Goal: Information Seeking & Learning: Compare options

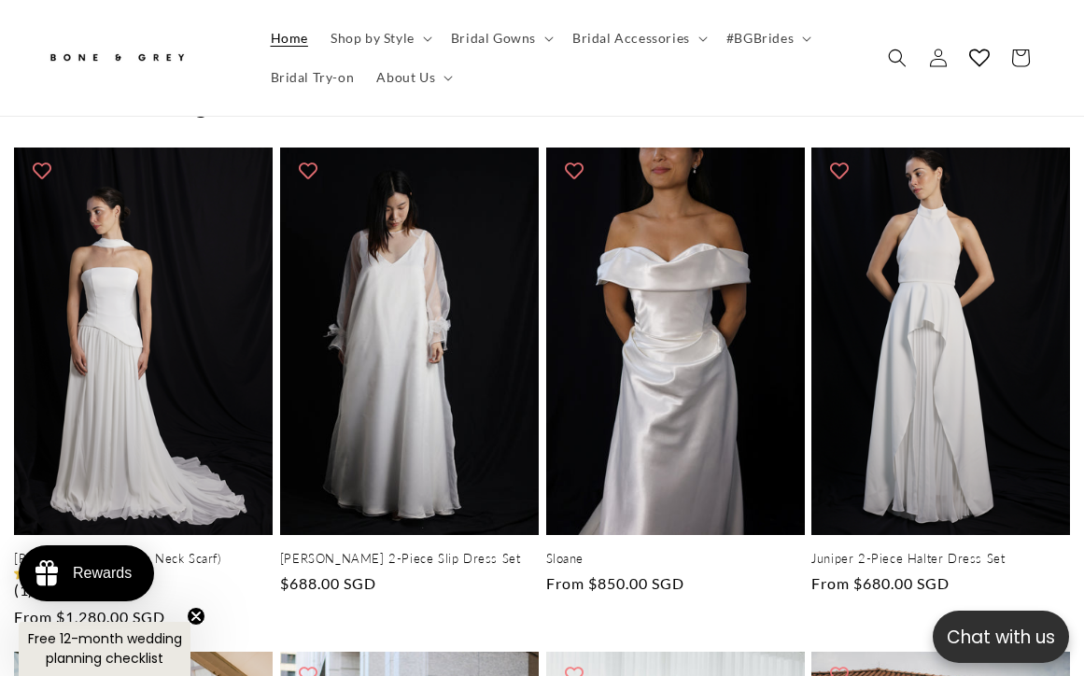
scroll to position [0, 3253]
click at [535, 37] on summary "Bridal Gowns" at bounding box center [500, 38] width 121 height 39
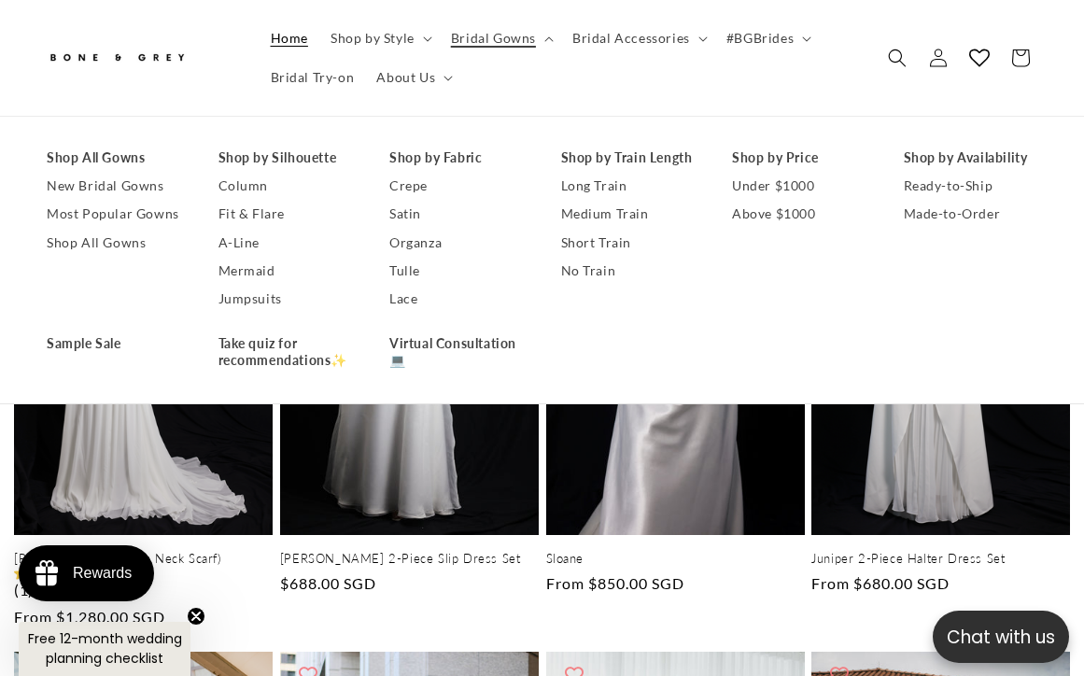
scroll to position [0, 0]
click at [100, 183] on link "New Bridal Gowns" at bounding box center [114, 187] width 135 height 28
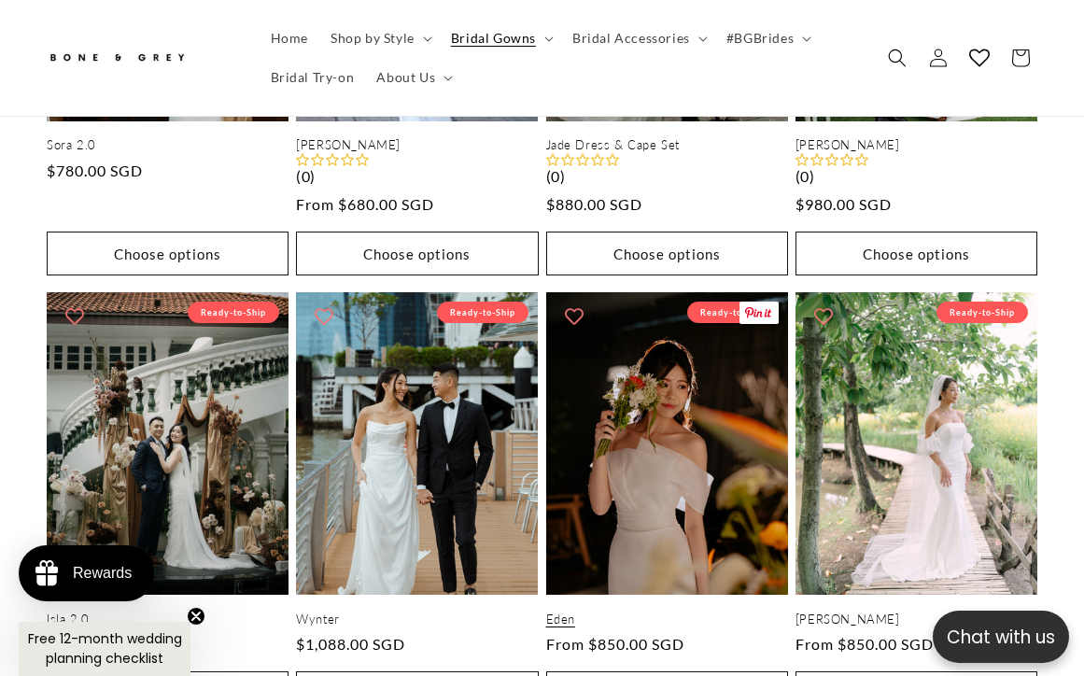
scroll to position [2210, 0]
click at [699, 612] on link "Eden" at bounding box center [667, 620] width 242 height 16
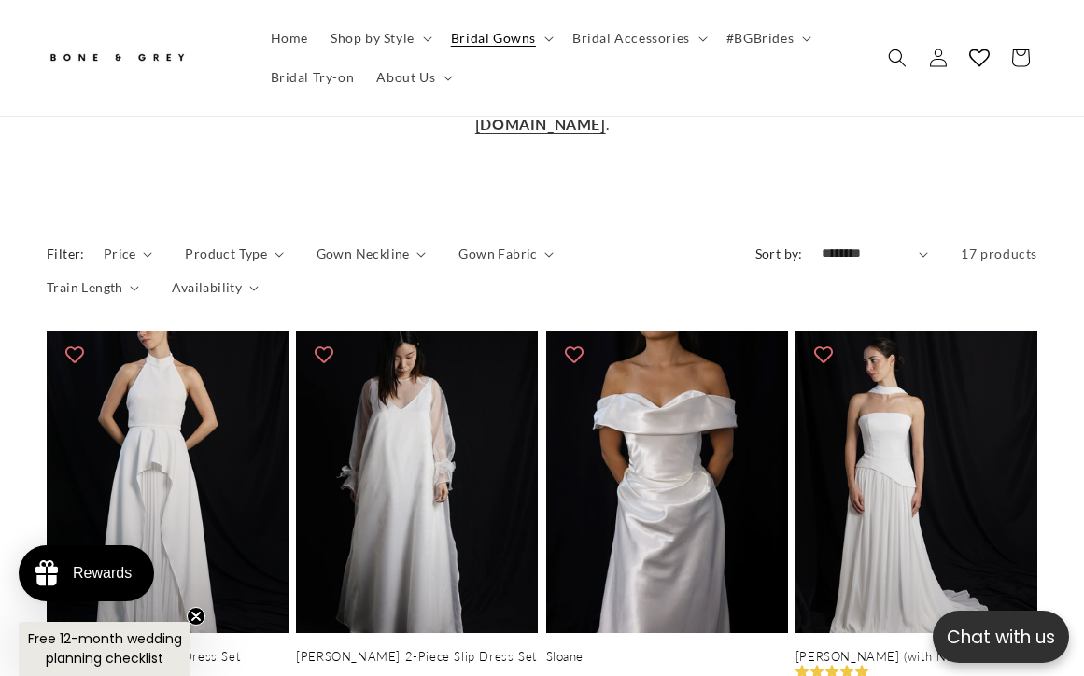
scroll to position [964, 0]
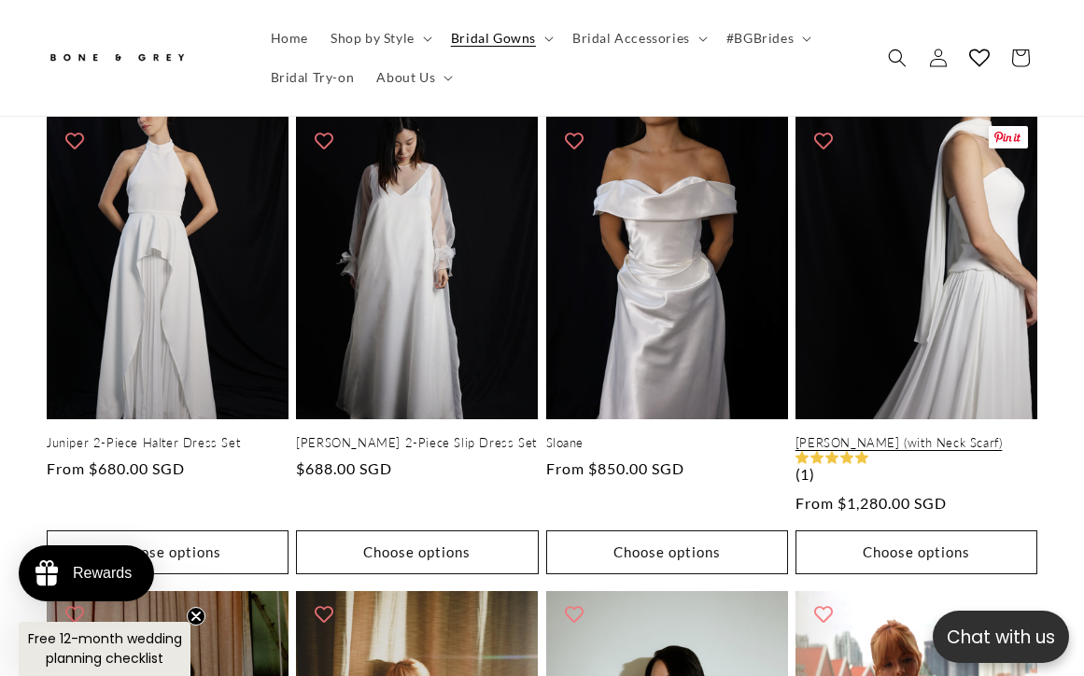
click at [928, 435] on link "[PERSON_NAME] (with Neck Scarf)" at bounding box center [917, 443] width 242 height 16
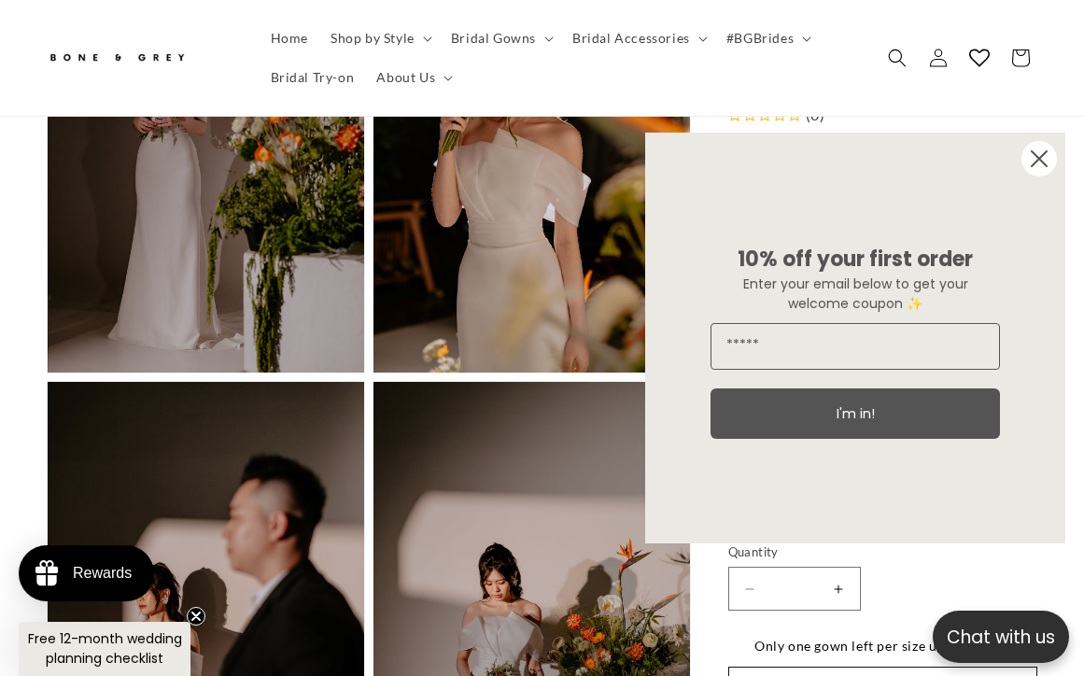
scroll to position [1392, 0]
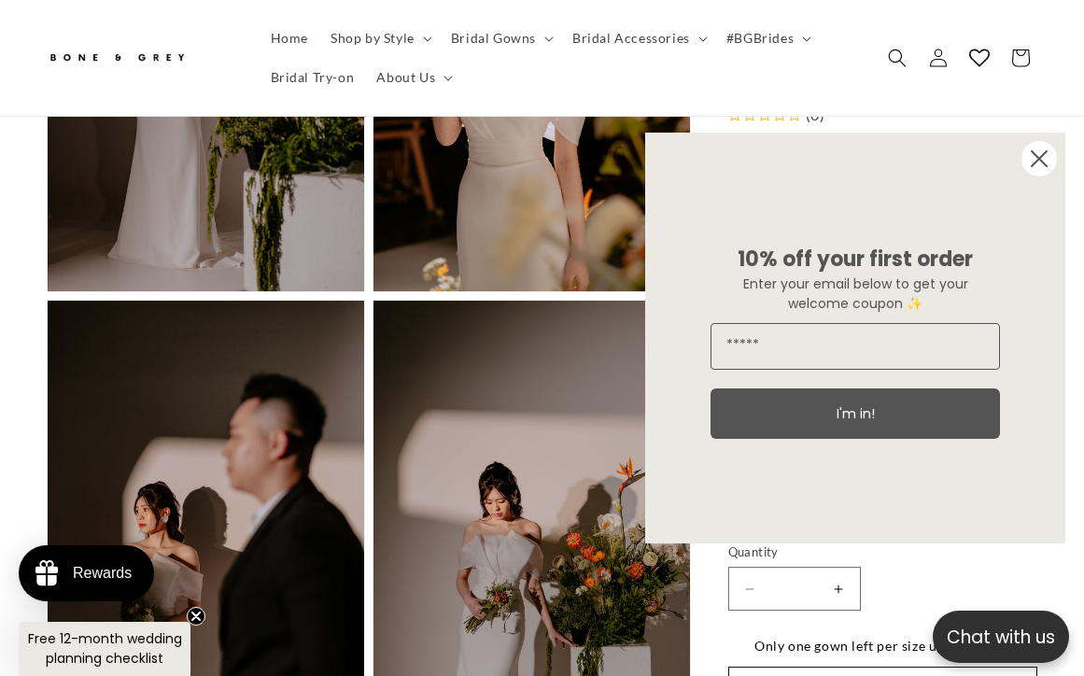
click at [1046, 153] on icon "Close dialog" at bounding box center [1039, 158] width 15 height 15
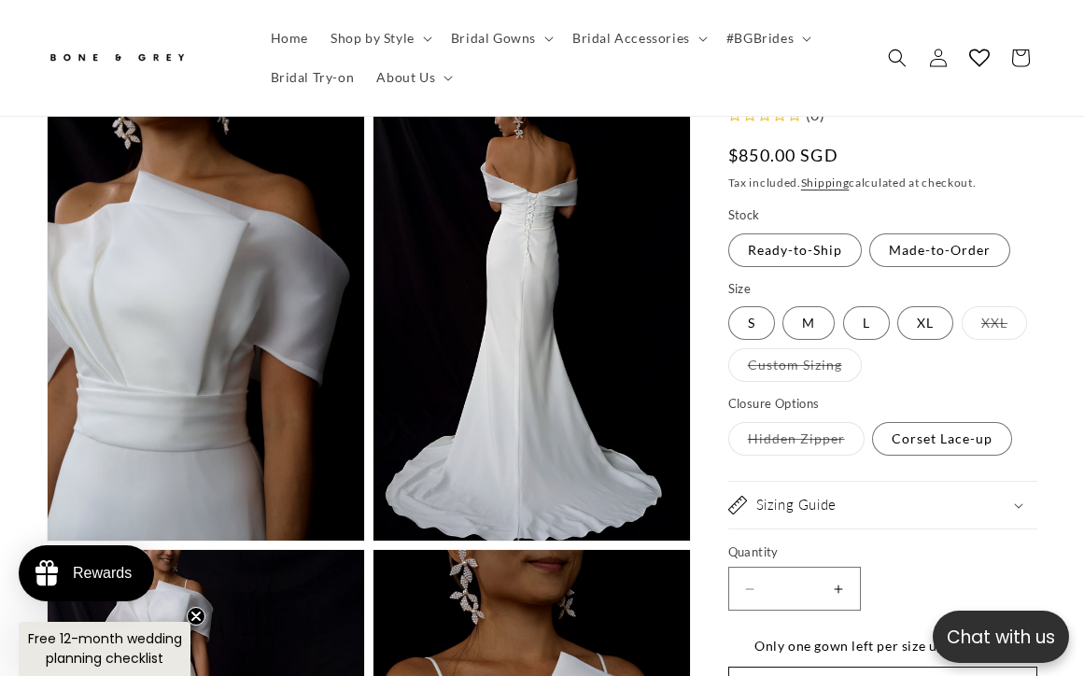
scroll to position [2987, 0]
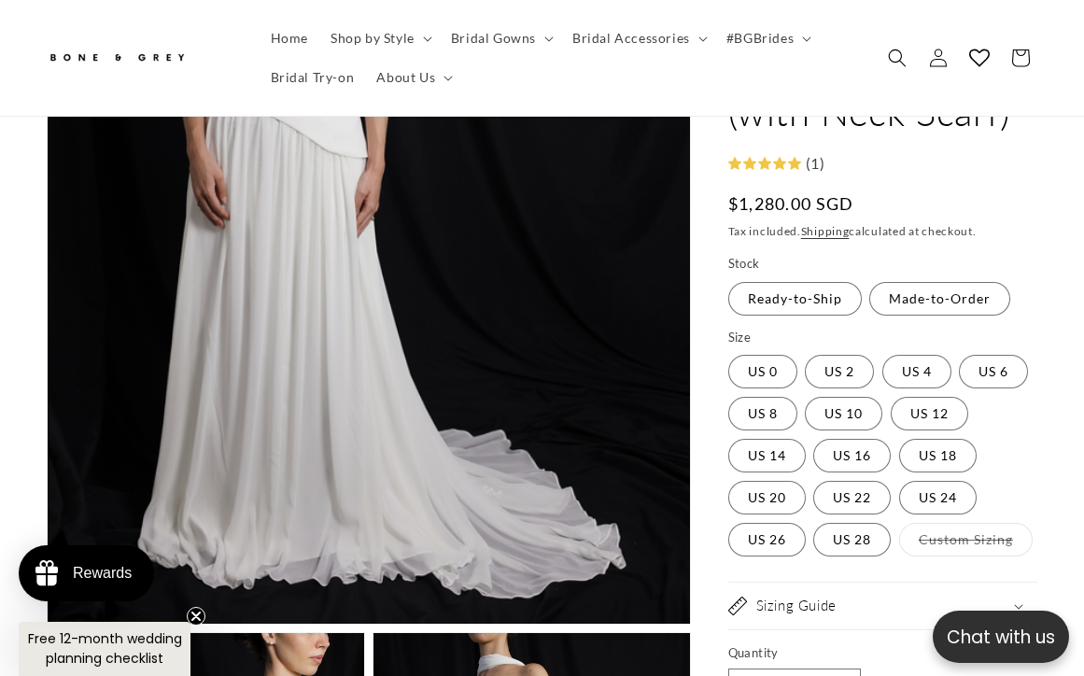
scroll to position [606, 0]
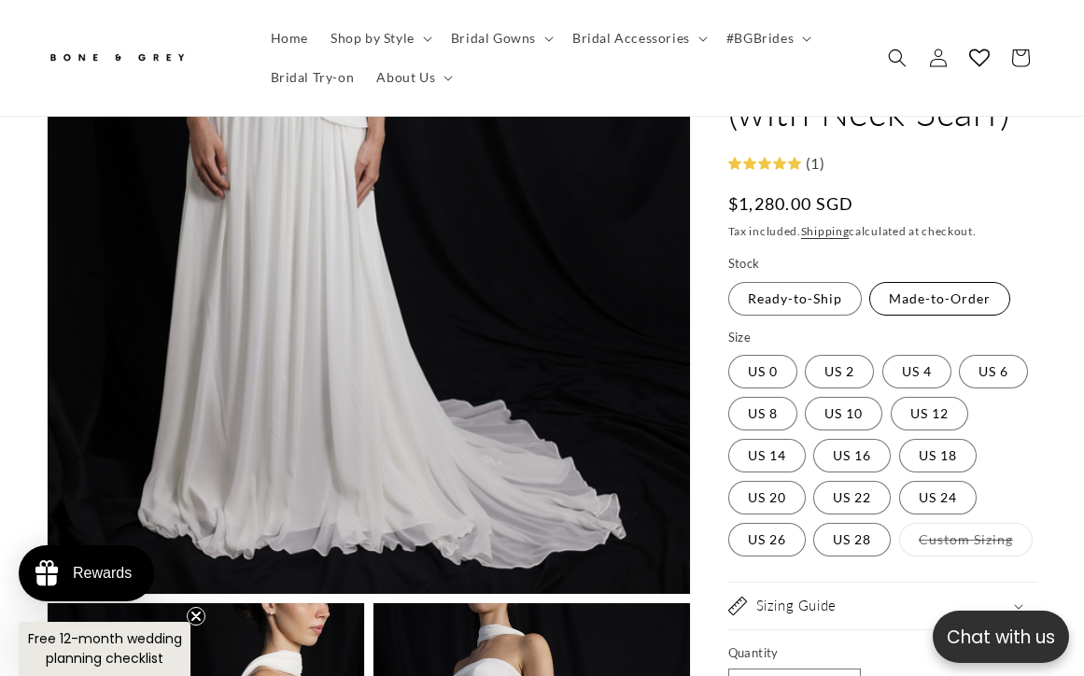
click at [956, 303] on label "Made-to-Order Variant sold out or unavailable" at bounding box center [940, 299] width 141 height 34
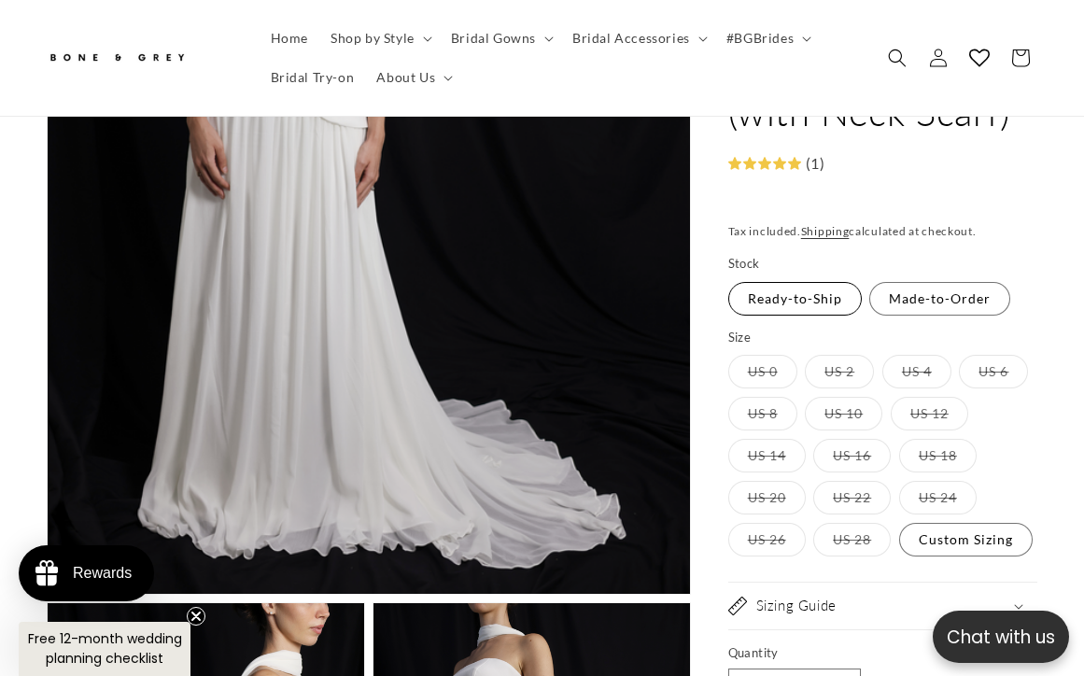
click at [818, 298] on label "Ready-to-Ship Variant sold out or unavailable" at bounding box center [796, 299] width 134 height 34
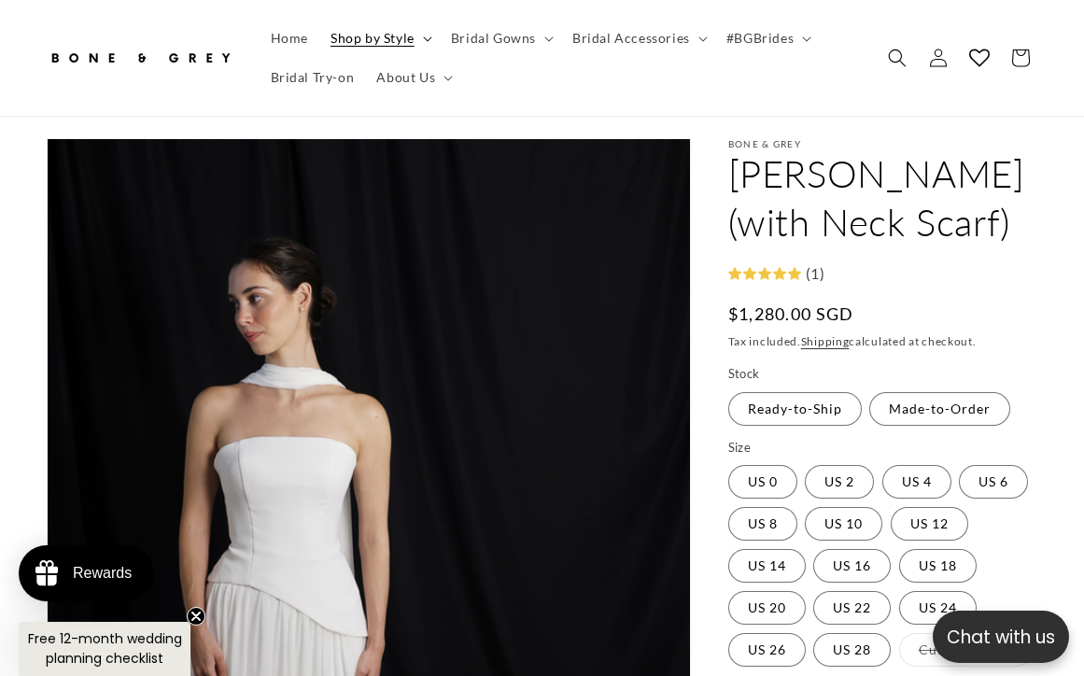
scroll to position [0, 700]
click at [547, 39] on icon at bounding box center [549, 39] width 8 height 5
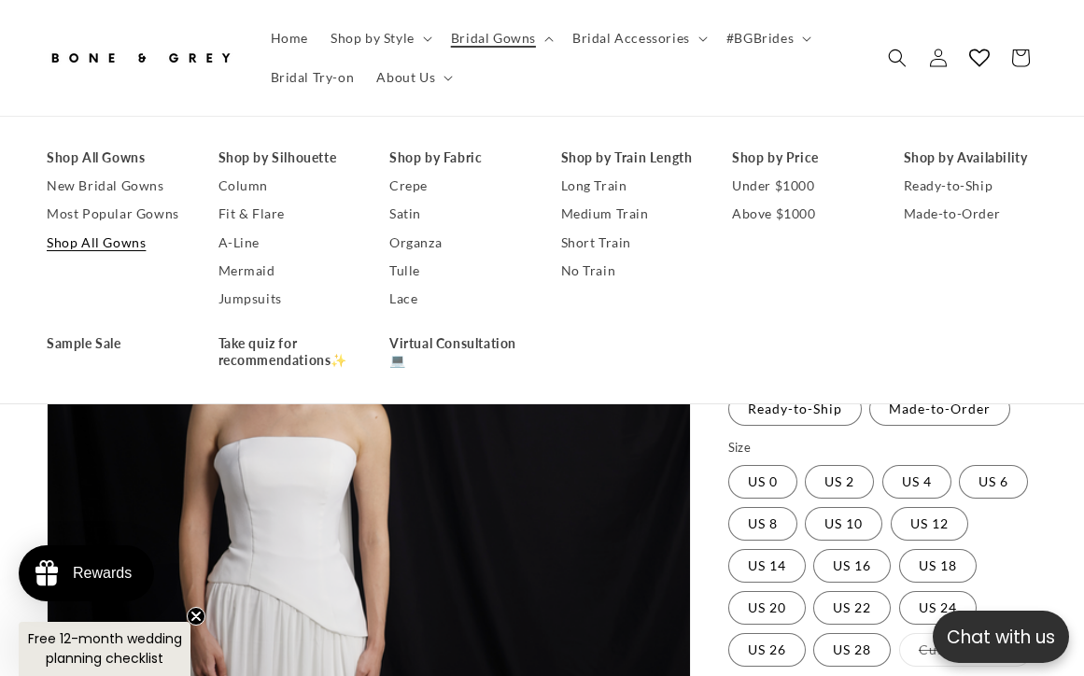
click at [133, 242] on link "Shop All Gowns" at bounding box center [114, 243] width 135 height 28
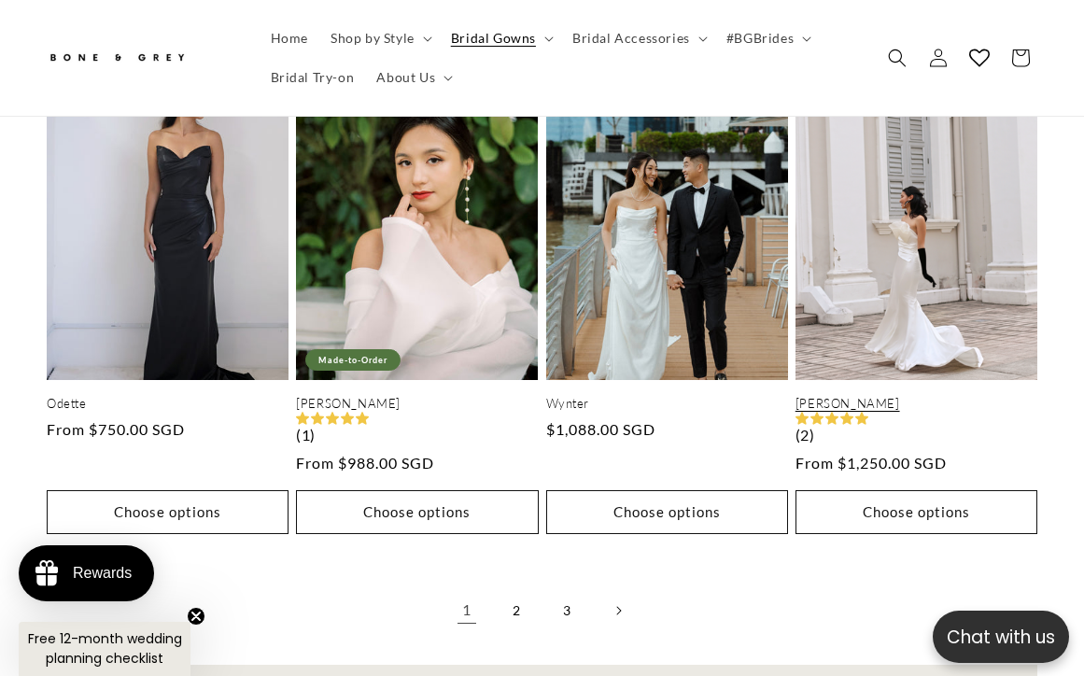
scroll to position [4031, 0]
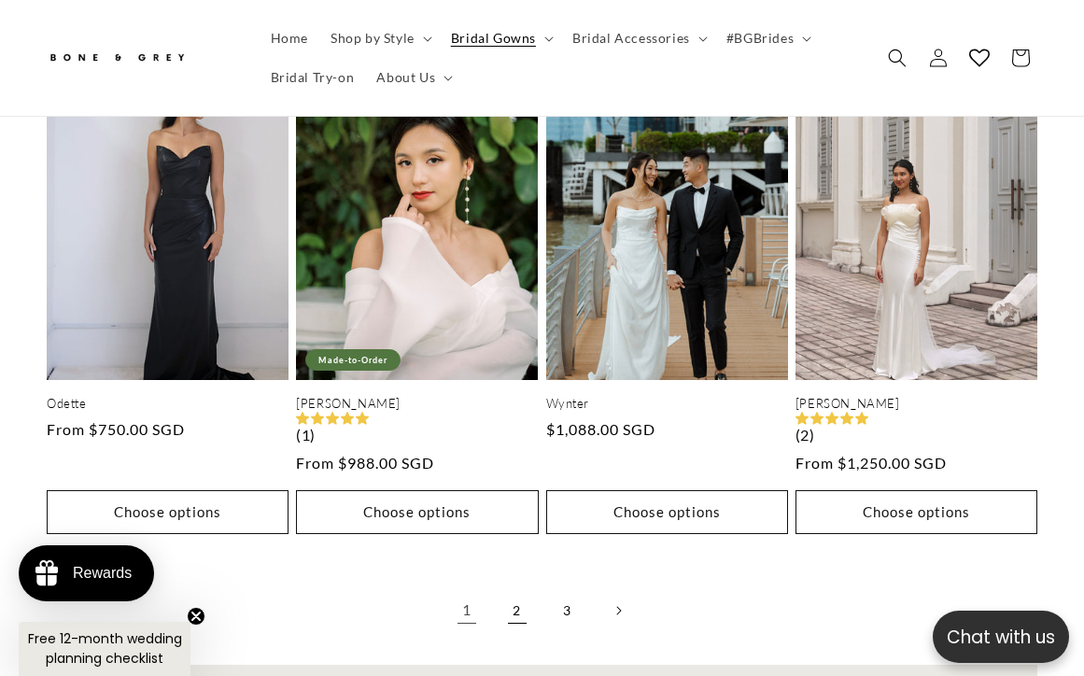
click at [519, 590] on link "2" at bounding box center [517, 610] width 41 height 41
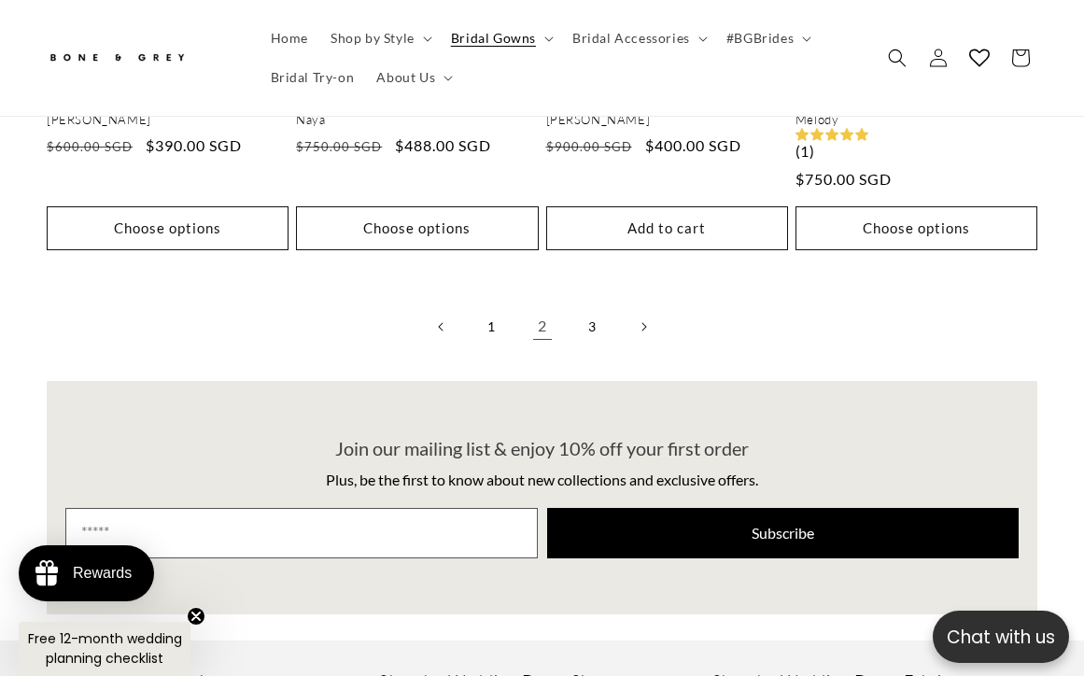
scroll to position [4456, 0]
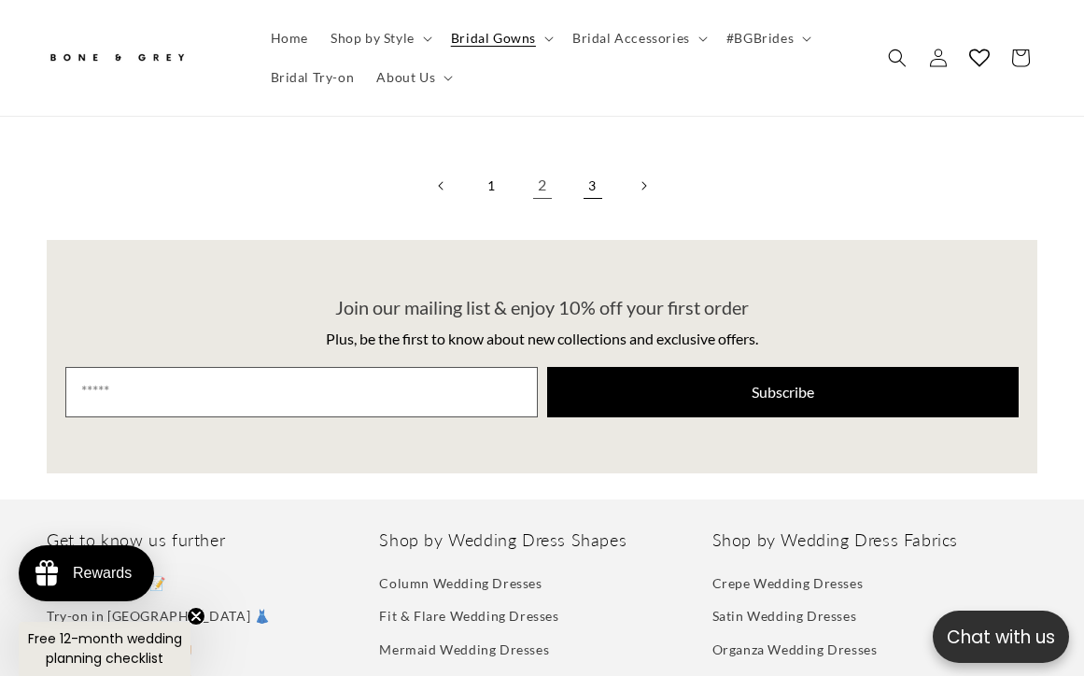
click at [609, 165] on link "3" at bounding box center [593, 185] width 41 height 41
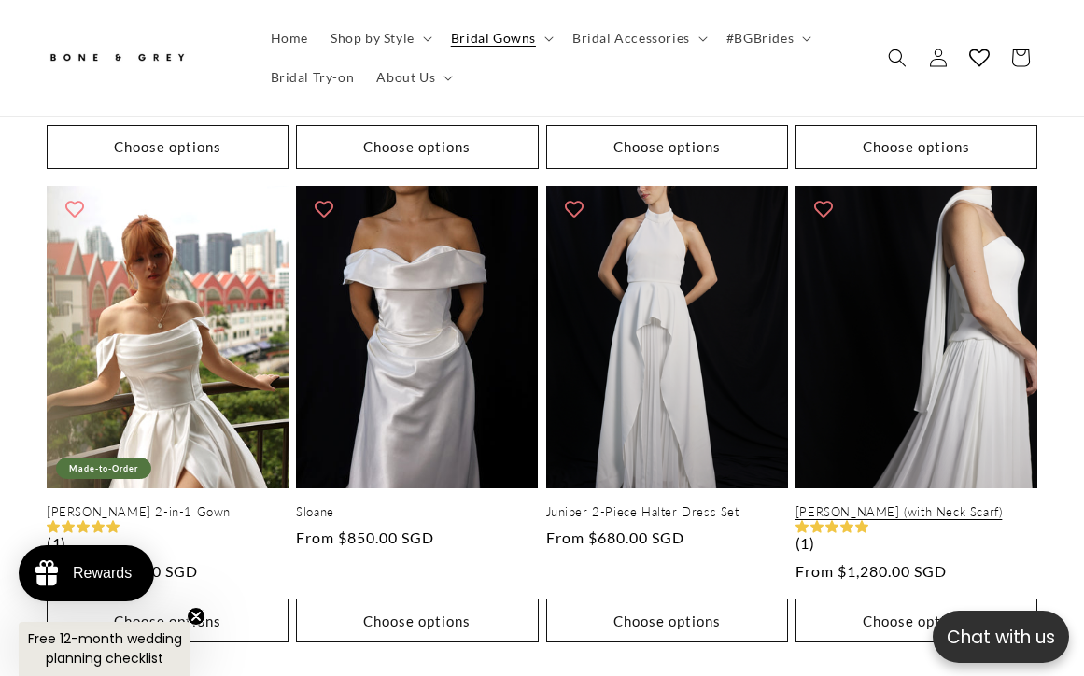
scroll to position [0, 700]
click at [945, 504] on link "[PERSON_NAME] (with Neck Scarf)" at bounding box center [917, 512] width 242 height 16
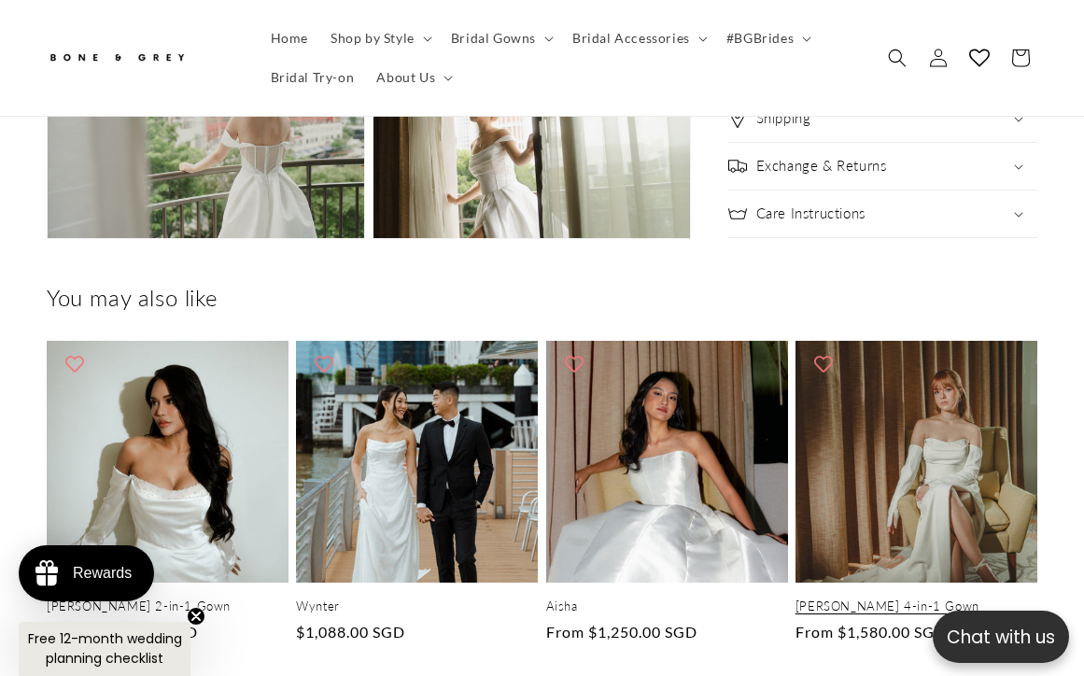
scroll to position [2934, 0]
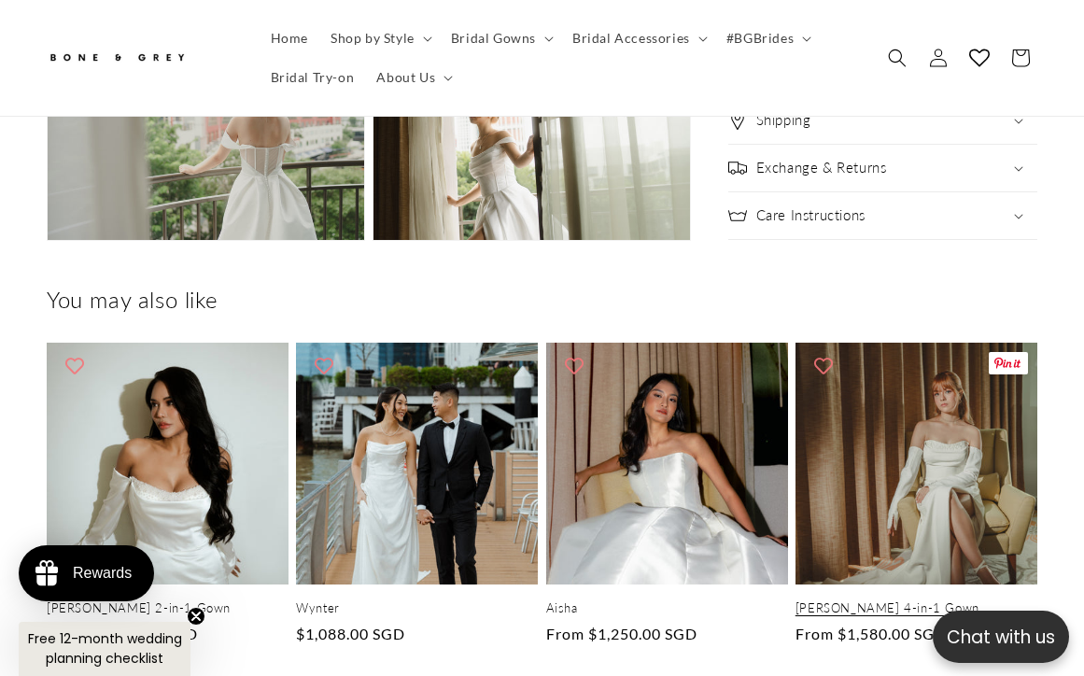
click at [926, 601] on link "[PERSON_NAME] 4-in-1 Gown" at bounding box center [917, 609] width 242 height 16
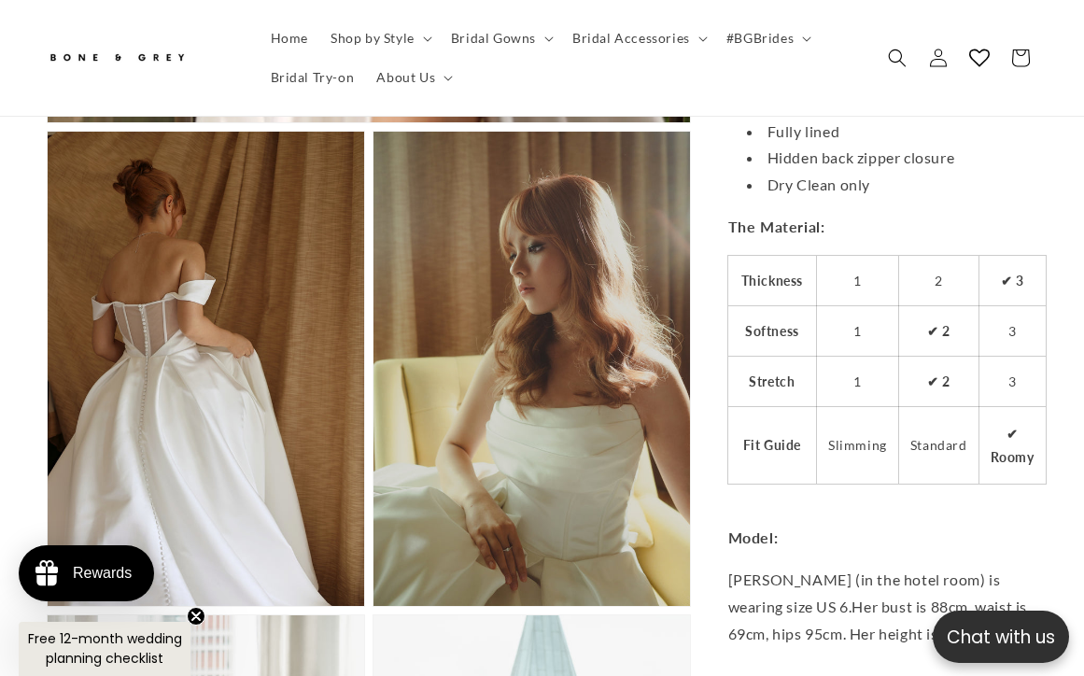
scroll to position [0, 700]
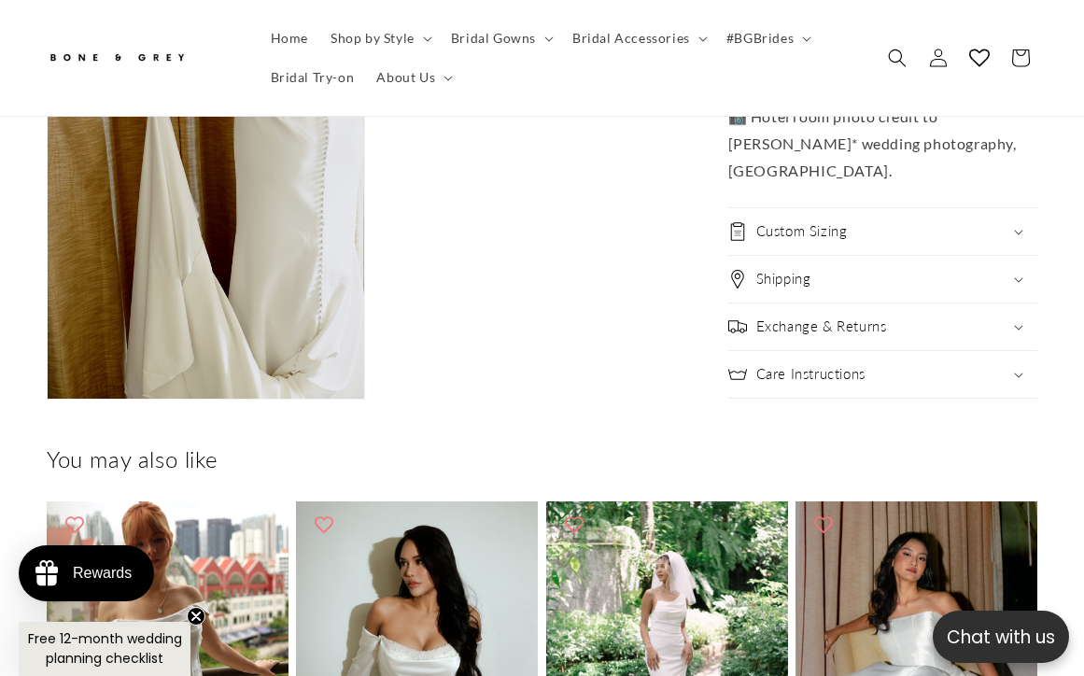
scroll to position [3403, 0]
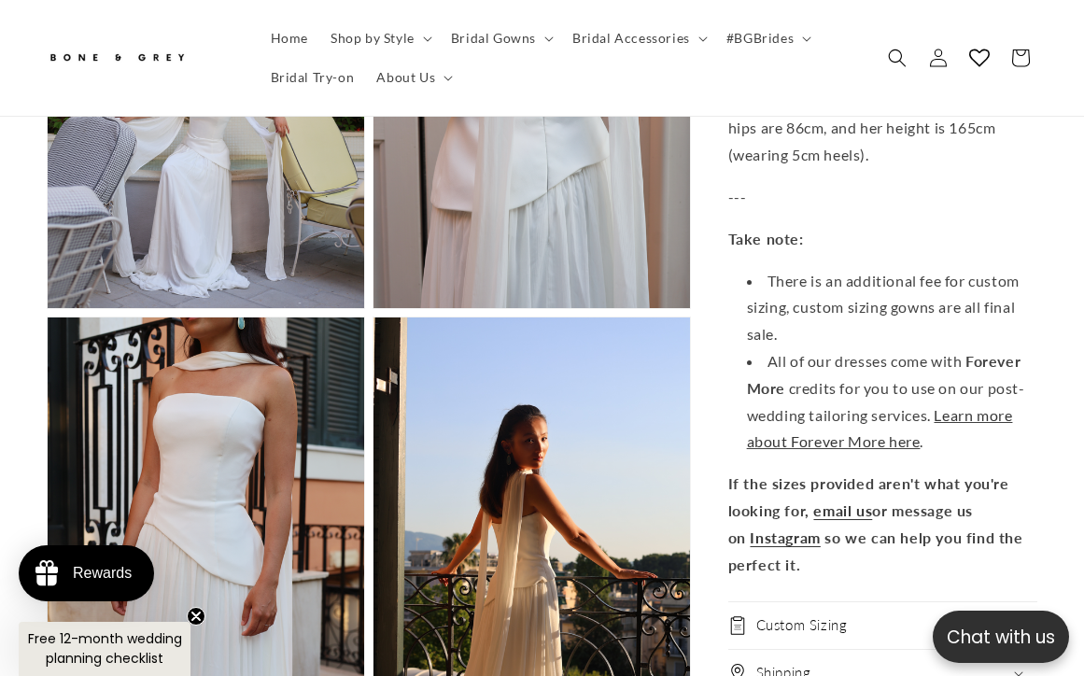
scroll to position [0, 700]
